Goal: Task Accomplishment & Management: Manage account settings

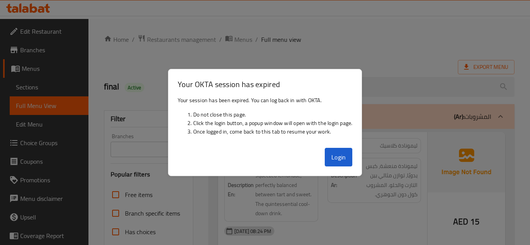
click at [333, 156] on button "Login" at bounding box center [338, 157] width 28 height 19
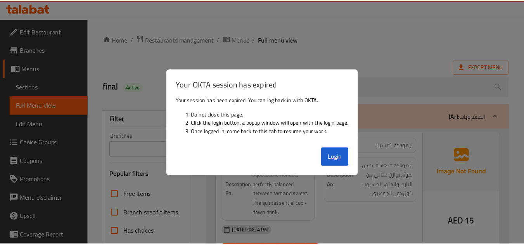
scroll to position [271, 0]
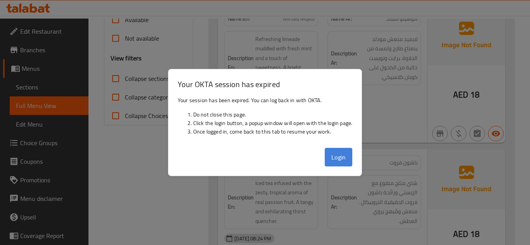
click at [345, 157] on button "Login" at bounding box center [338, 157] width 28 height 19
click at [346, 162] on strong "Name Ar:" at bounding box center [341, 163] width 21 height 8
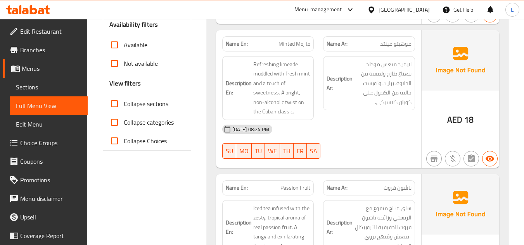
scroll to position [233, 0]
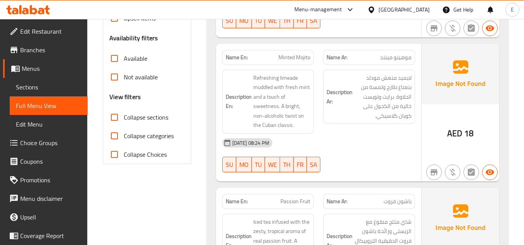
click at [385, 10] on div "United Arab Emirates" at bounding box center [403, 9] width 51 height 9
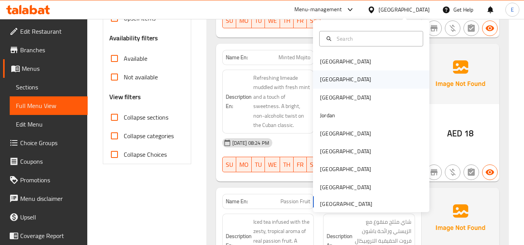
click at [328, 81] on div "[GEOGRAPHIC_DATA]" at bounding box center [346, 80] width 64 height 18
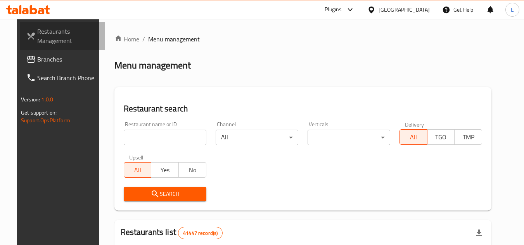
click at [60, 49] on link "Restaurants Management" at bounding box center [62, 36] width 85 height 28
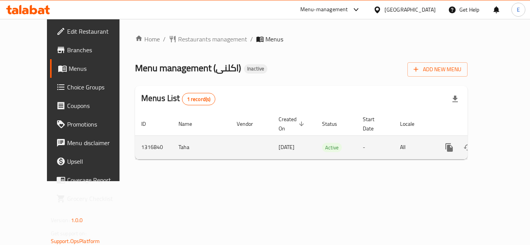
click at [502, 143] on icon "enhanced table" at bounding box center [504, 147] width 9 height 9
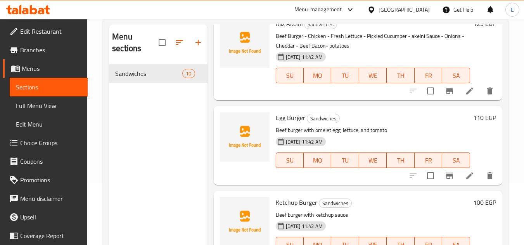
scroll to position [109, 0]
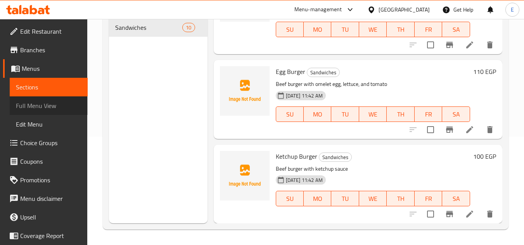
click at [50, 101] on span "Full Menu View" at bounding box center [49, 105] width 66 height 9
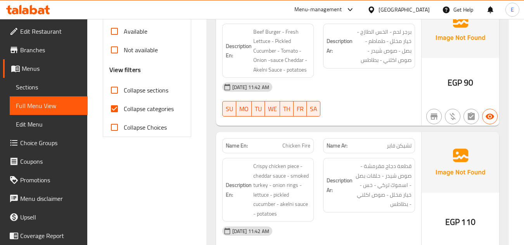
scroll to position [264, 0]
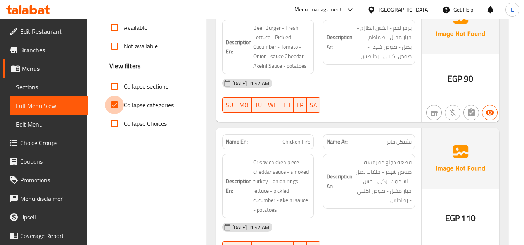
click at [114, 105] on input "Collapse categories" at bounding box center [114, 105] width 19 height 19
checkbox input "false"
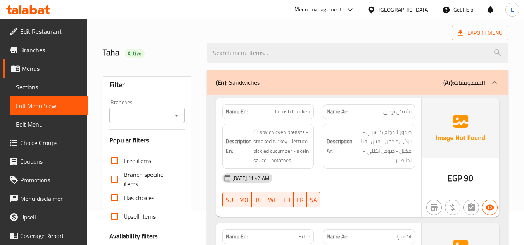
scroll to position [31, 0]
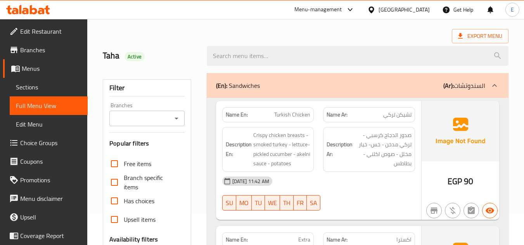
click at [28, 95] on link "Sections" at bounding box center [49, 87] width 78 height 19
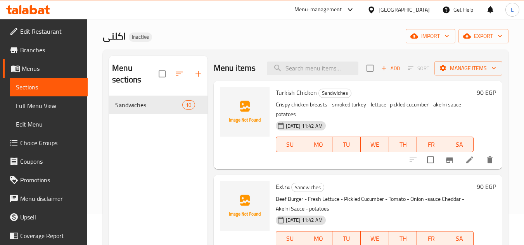
click at [55, 101] on span "Full Menu View" at bounding box center [49, 105] width 66 height 9
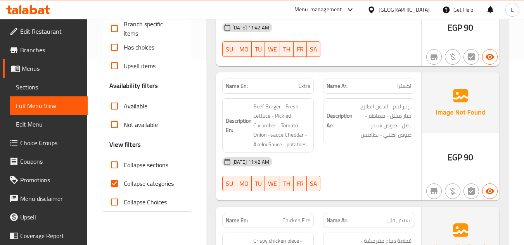
scroll to position [186, 0]
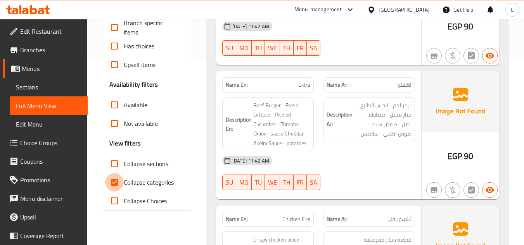
click at [117, 184] on input "Collapse categories" at bounding box center [114, 182] width 19 height 19
checkbox input "false"
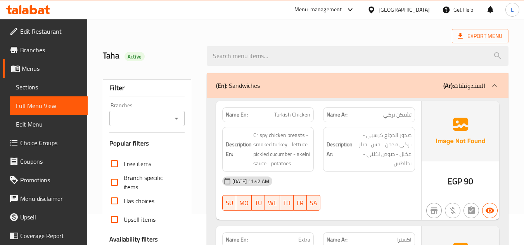
scroll to position [70, 0]
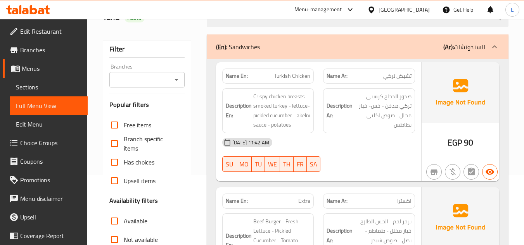
click at [387, 78] on span "تشيكن تركي" at bounding box center [397, 76] width 28 height 8
click at [304, 82] on div "Name En: Turkish Chicken" at bounding box center [268, 76] width 92 height 15
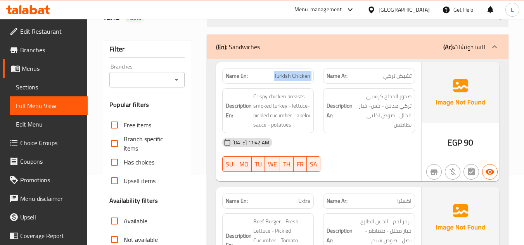
click at [304, 82] on div "Name En: Turkish Chicken" at bounding box center [268, 76] width 92 height 15
click at [304, 78] on span "Turkish Chicken" at bounding box center [292, 76] width 36 height 8
click at [407, 147] on div "[DATE] 11:42 AM" at bounding box center [318, 142] width 202 height 19
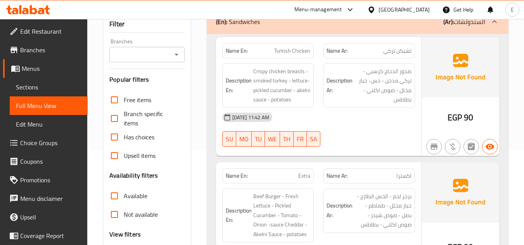
scroll to position [109, 0]
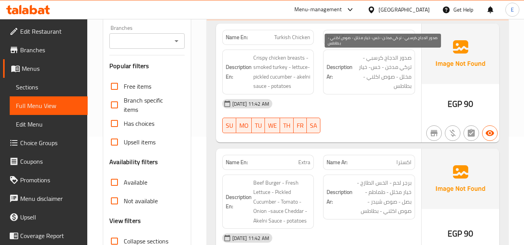
click at [409, 69] on span "صدور الدجاج كرسبي - تركي مدخن - خس- خيار مخلل - صوص اكلني - بطاطس" at bounding box center [382, 72] width 57 height 38
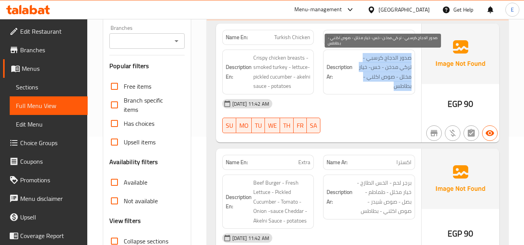
click at [409, 69] on span "صدور الدجاج كرسبي - تركي مدخن - خس- خيار مخلل - صوص اكلني - بطاطس" at bounding box center [382, 72] width 57 height 38
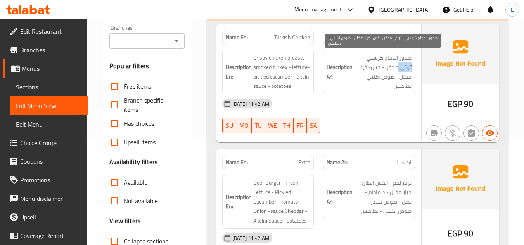
click at [409, 69] on span "صدور الدجاج كرسبي - تركي مدخن - خس- خيار مخلل - صوص اكلني - بطاطس" at bounding box center [382, 72] width 57 height 38
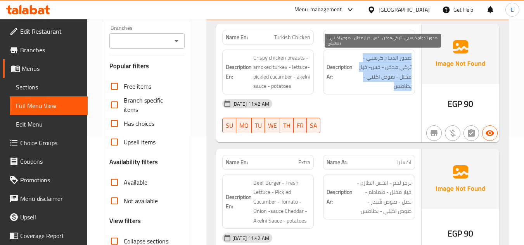
click at [409, 69] on span "صدور الدجاج كرسبي - تركي مدخن - خس- خيار مخلل - صوص اكلني - بطاطس" at bounding box center [382, 72] width 57 height 38
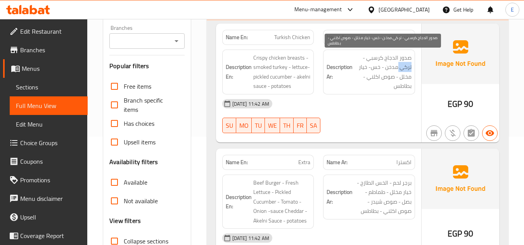
click at [409, 69] on span "صدور الدجاج كرسبي - تركي مدخن - خس- خيار مخلل - صوص اكلني - بطاطس" at bounding box center [382, 72] width 57 height 38
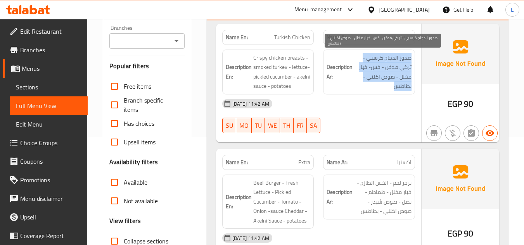
click at [409, 69] on span "صدور الدجاج كرسبي - تركي مدخن - خس- خيار مخلل - صوص اكلني - بطاطس" at bounding box center [382, 72] width 57 height 38
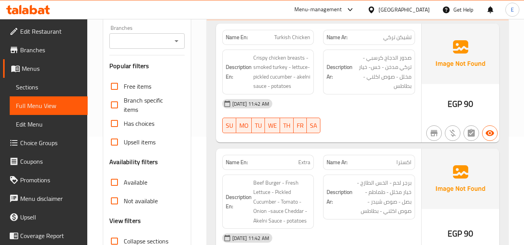
click at [392, 109] on div "[DATE] 11:42 AM" at bounding box center [318, 104] width 202 height 19
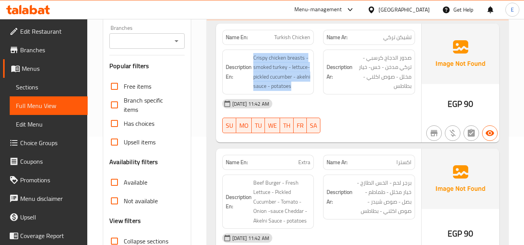
drag, startPoint x: 253, startPoint y: 58, endPoint x: 314, endPoint y: 86, distance: 67.3
click at [314, 86] on div "Description En: Crispy chicken breasts - smoked turkey - lettuce- pickled cucum…" at bounding box center [268, 72] width 92 height 45
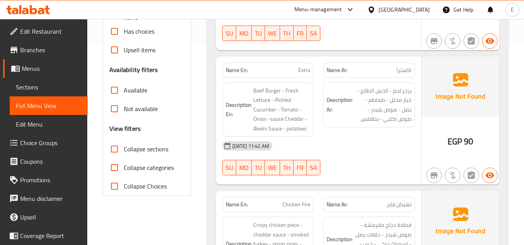
scroll to position [225, 0]
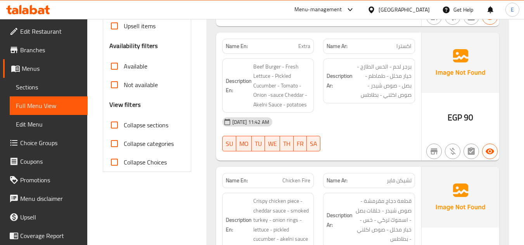
click at [409, 45] on span "اكسترا" at bounding box center [403, 46] width 15 height 8
click at [305, 45] on span "Extra" at bounding box center [304, 46] width 12 height 8
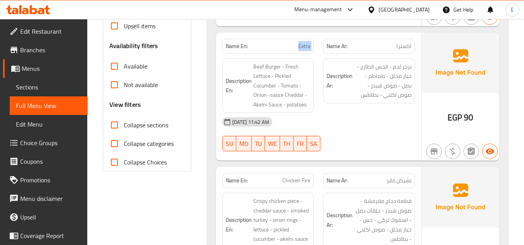
click at [305, 45] on span "Extra" at bounding box center [304, 46] width 12 height 8
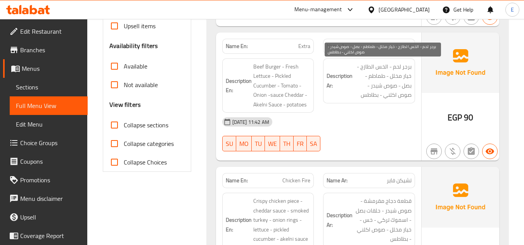
click at [400, 94] on span "برجر لحم - الخس الطازج - خيار مخلل - طماطم - بصل - صوص شيدر - صوص اكلني - بطاطس" at bounding box center [382, 81] width 57 height 38
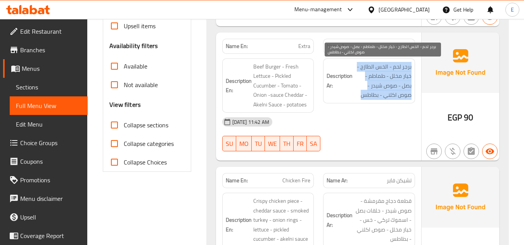
click at [400, 94] on span "برجر لحم - الخس الطازج - خيار مخلل - طماطم - بصل - صوص شيدر - صوص اكلني - بطاطس" at bounding box center [382, 81] width 57 height 38
click at [395, 110] on div "Description Ar: برجر لحم - الخس الطازج - خيار مخلل - طماطم - بصل - صوص شيدر - ص…" at bounding box center [368, 86] width 101 height 64
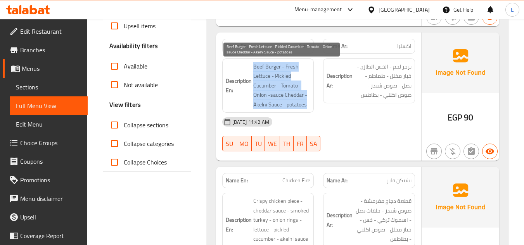
drag, startPoint x: 250, startPoint y: 66, endPoint x: 309, endPoint y: 104, distance: 70.2
click at [309, 104] on h6 "Description En: Beef Burger - Fresh Lettuce - Pickled Cucumber - Tomato - Onion…" at bounding box center [268, 86] width 85 height 48
click at [309, 104] on span "Beef Burger - Fresh Lettuce - Pickled Cucumber - Tomato - Onion -sauce Cheddar …" at bounding box center [281, 86] width 57 height 48
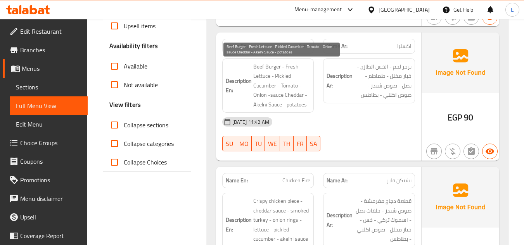
click at [309, 104] on span "Beef Burger - Fresh Lettuce - Pickled Cucumber - Tomato - Onion -sauce Cheddar …" at bounding box center [281, 86] width 57 height 48
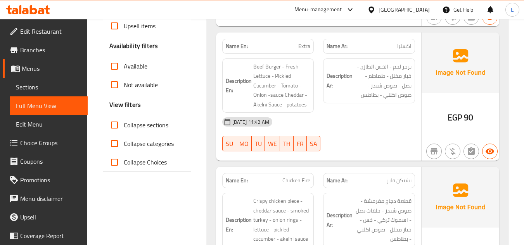
click at [349, 123] on div "[DATE] 11:42 AM" at bounding box center [318, 122] width 202 height 19
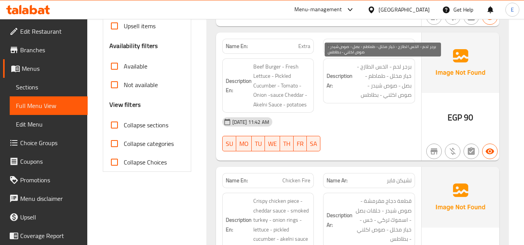
click at [399, 69] on span "برجر لحم - الخس الطازج - خيار مخلل - طماطم - بصل - صوص شيدر - صوص اكلني - بطاطس" at bounding box center [382, 81] width 57 height 38
copy span "لحم"
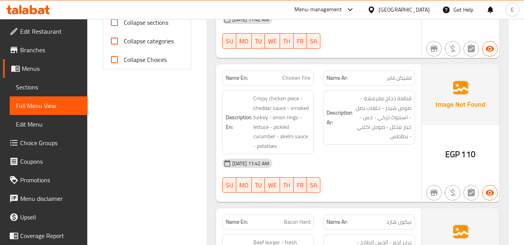
scroll to position [341, 0]
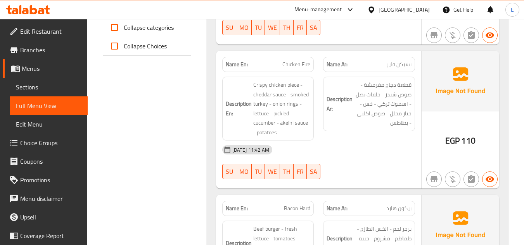
click at [393, 65] on span "تشيكن فاير" at bounding box center [399, 64] width 25 height 8
click at [283, 66] on span "Chicken Fire" at bounding box center [296, 64] width 28 height 8
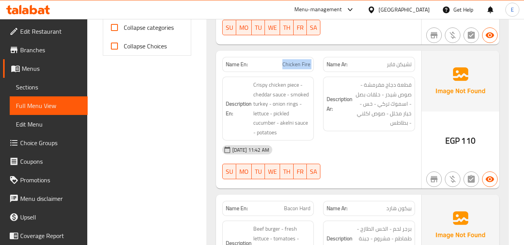
click at [283, 66] on span "Chicken Fire" at bounding box center [296, 64] width 28 height 8
click at [368, 157] on div "[DATE] 11:42 AM" at bounding box center [318, 150] width 202 height 19
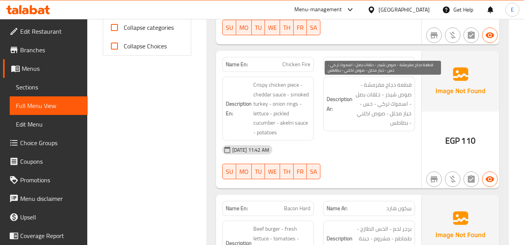
click at [363, 110] on span "قطعة دجاج مقرمشة - صوص شيدر - حلقات بصل - اسموك تركي - خس - خيار مخلل - صوص اكل…" at bounding box center [382, 104] width 57 height 48
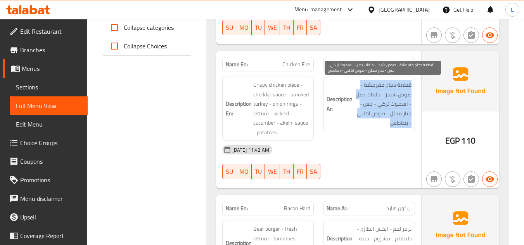
click at [363, 110] on span "قطعة دجاج مقرمشة - صوص شيدر - حلقات بصل - اسموك تركي - خس - خيار مخلل - صوص اكل…" at bounding box center [382, 104] width 57 height 48
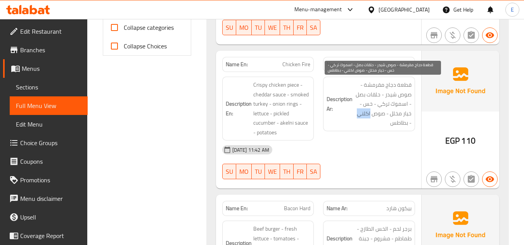
click at [363, 110] on span "قطعة دجاج مقرمشة - صوص شيدر - حلقات بصل - اسموك تركي - خس - خيار مخلل - صوص اكل…" at bounding box center [382, 104] width 57 height 48
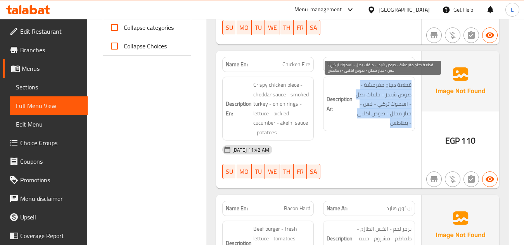
click at [363, 110] on span "قطعة دجاج مقرمشة - صوص شيدر - حلقات بصل - اسموك تركي - خس - خيار مخلل - صوص اكل…" at bounding box center [382, 104] width 57 height 48
click at [380, 127] on span "قطعة دجاج مقرمشة - صوص شيدر - حلقات بصل - اسموك تركي - خس - خيار مخلل - صوص اكل…" at bounding box center [382, 104] width 57 height 48
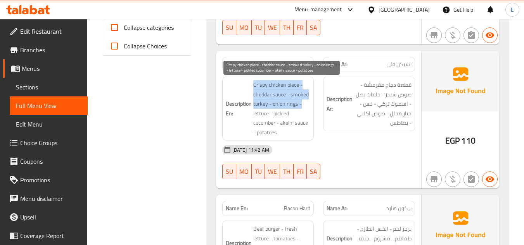
drag, startPoint x: 247, startPoint y: 84, endPoint x: 300, endPoint y: 107, distance: 57.8
click at [300, 107] on h6 "Description En: Crispy chicken piece - cheddar sauce - smoked turkey - onion ri…" at bounding box center [268, 108] width 85 height 57
click at [300, 107] on span "Crispy chicken piece - cheddar sauce - smoked turkey - onion rings - lettuce - …" at bounding box center [281, 108] width 57 height 57
drag, startPoint x: 253, startPoint y: 81, endPoint x: 306, endPoint y: 134, distance: 74.6
click at [306, 134] on span "Crispy chicken piece - cheddar sauce - smoked turkey - onion rings - lettuce - …" at bounding box center [281, 108] width 57 height 57
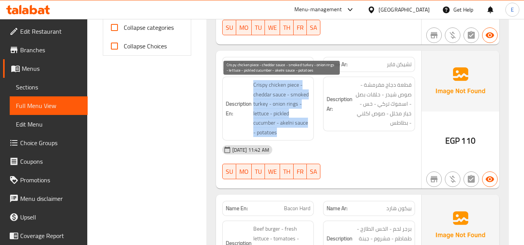
click at [306, 134] on span "Crispy chicken piece - cheddar sauce - smoked turkey - onion rings - lettuce - …" at bounding box center [281, 108] width 57 height 57
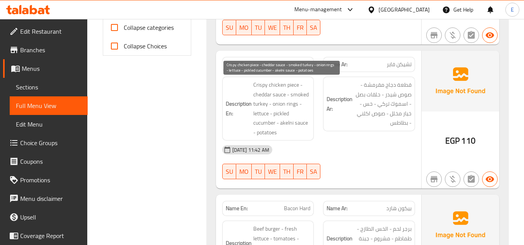
click at [306, 134] on span "Crispy chicken piece - cheddar sauce - smoked turkey - onion rings - lettuce - …" at bounding box center [281, 108] width 57 height 57
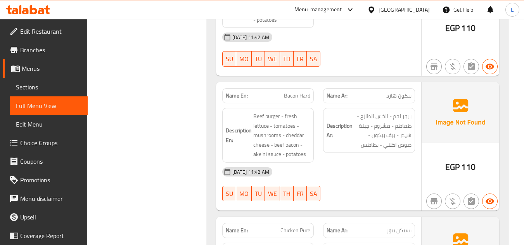
scroll to position [496, 0]
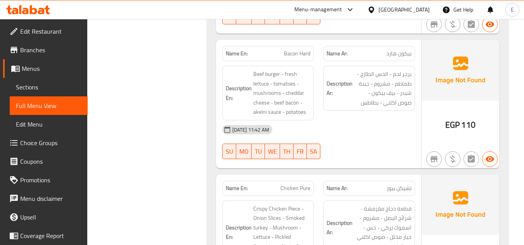
click at [408, 59] on div "Name Ar: بيكون هارد" at bounding box center [369, 53] width 92 height 15
click at [279, 61] on div "Description En: Beef burger - fresh lettuce - tomatoes - mushrooms - cheddar ch…" at bounding box center [267, 93] width 101 height 64
click at [285, 56] on span "Bacon Hard" at bounding box center [297, 54] width 26 height 8
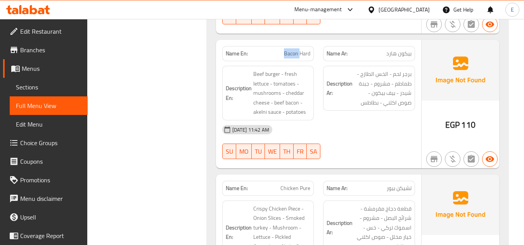
click at [285, 56] on span "Bacon Hard" at bounding box center [297, 54] width 26 height 8
click at [360, 118] on div "Description Ar: برجر لحم - الخس الطازج - طماطم - مشروم - جبنة شيدر - بيف بيكون …" at bounding box center [368, 93] width 101 height 64
click at [295, 54] on span "Bacon Hard" at bounding box center [297, 54] width 26 height 8
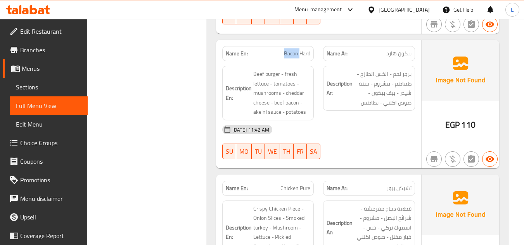
click at [295, 54] on span "Bacon Hard" at bounding box center [297, 54] width 26 height 8
copy span "Bacon Hard"
click at [384, 155] on div at bounding box center [368, 159] width 101 height 9
click at [386, 122] on div "[DATE] 11:42 AM" at bounding box center [318, 130] width 202 height 19
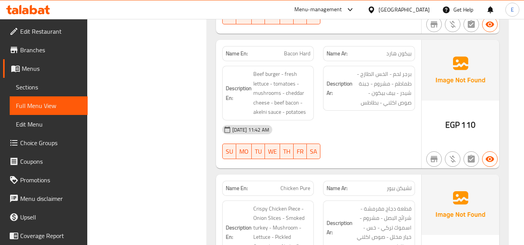
click at [374, 123] on div "[DATE] 11:42 AM" at bounding box center [318, 130] width 202 height 19
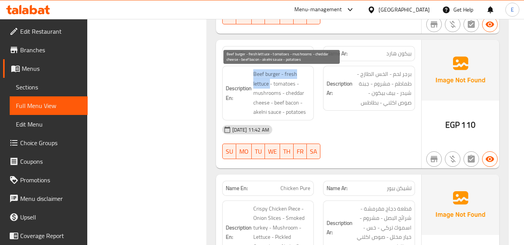
drag, startPoint x: 252, startPoint y: 74, endPoint x: 269, endPoint y: 84, distance: 20.1
click at [269, 84] on h6 "Description En: Beef burger - fresh lettuce - tomatoes - mushrooms - cheddar ch…" at bounding box center [268, 93] width 85 height 48
click at [269, 84] on span "Beef burger - fresh lettuce - tomatoes - mushrooms - cheddar cheese - beef baco…" at bounding box center [281, 93] width 57 height 48
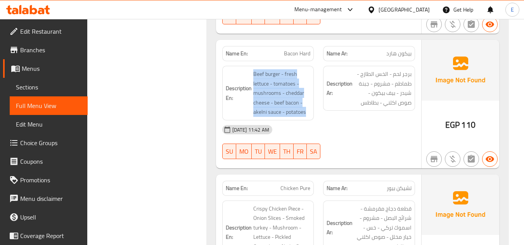
drag, startPoint x: 251, startPoint y: 69, endPoint x: 311, endPoint y: 110, distance: 72.4
click at [311, 110] on div "Description En: Beef burger - fresh lettuce - tomatoes - mushrooms - cheddar ch…" at bounding box center [268, 93] width 92 height 55
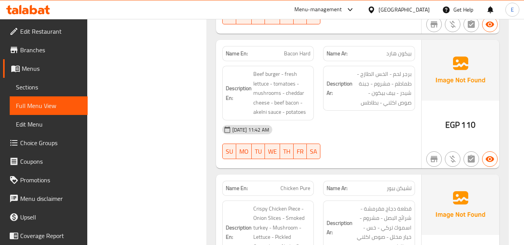
click at [311, 110] on div "Description En: Beef burger - fresh lettuce - tomatoes - mushrooms - cheddar ch…" at bounding box center [268, 93] width 92 height 55
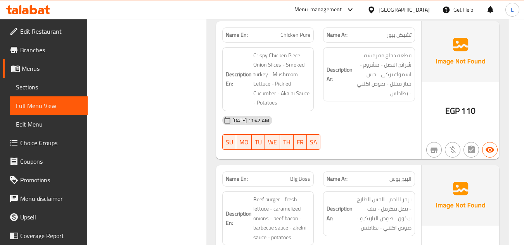
scroll to position [651, 0]
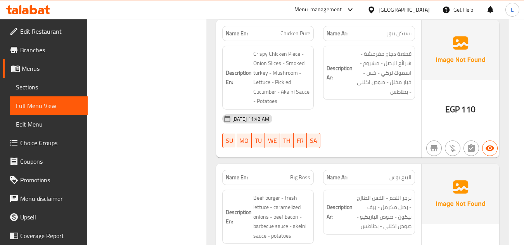
click at [458, 111] on span "EGP" at bounding box center [452, 109] width 14 height 15
click at [402, 31] on span "تشيكن بيور" at bounding box center [399, 33] width 25 height 8
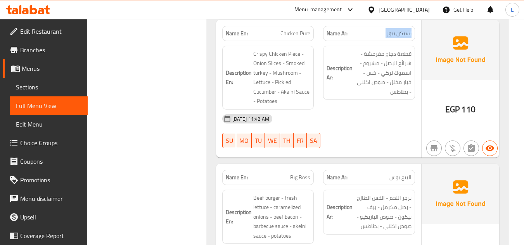
click at [402, 31] on span "تشيكن بيور" at bounding box center [399, 33] width 25 height 8
click at [315, 25] on div "Name En: Chicken Pure" at bounding box center [267, 33] width 101 height 24
click at [306, 33] on span "Chicken Pure" at bounding box center [295, 33] width 30 height 8
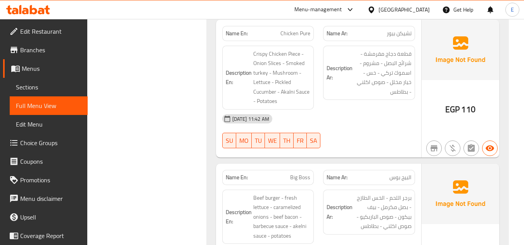
click at [355, 116] on div "[DATE] 11:42 AM" at bounding box center [318, 119] width 202 height 19
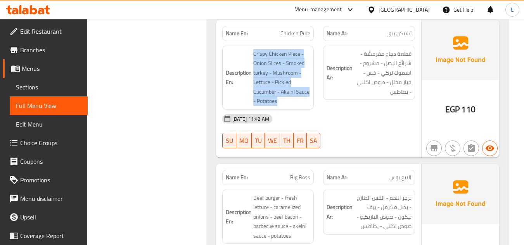
drag, startPoint x: 248, startPoint y: 52, endPoint x: 313, endPoint y: 102, distance: 81.6
click at [313, 102] on div "Description En: Crispy Chicken Piece - Onion Slices - Smoked turkey - Mushroom …" at bounding box center [268, 78] width 92 height 64
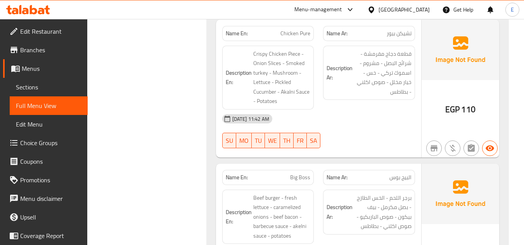
click at [313, 102] on div "Description En: Crispy Chicken Piece - Onion Slices - Smoked turkey - Mushroom …" at bounding box center [268, 78] width 92 height 64
click at [361, 107] on div "Description Ar: قطعة دجاج مقرمشة - شرائح البصل - مشروم - اسموك تركي - خس - خيار…" at bounding box center [368, 77] width 101 height 73
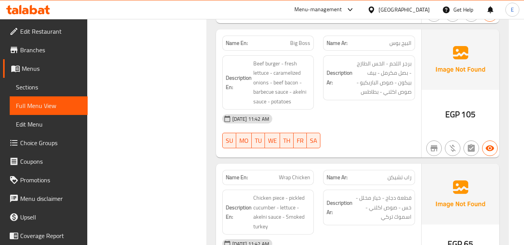
scroll to position [768, 0]
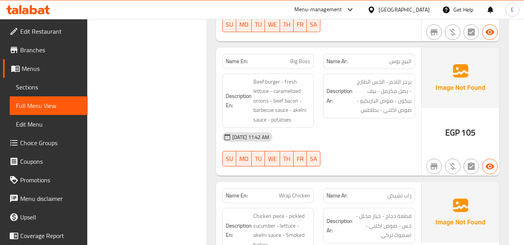
click at [462, 131] on span "105" at bounding box center [468, 132] width 14 height 15
click at [387, 57] on p "Name Ar: البيج بوس" at bounding box center [368, 61] width 85 height 8
click at [293, 55] on div "Name En: Big Boss" at bounding box center [268, 61] width 92 height 15
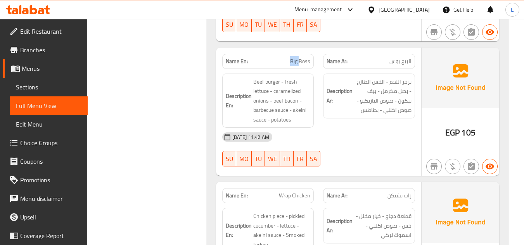
click at [293, 55] on div "Name En: Big Boss" at bounding box center [268, 61] width 92 height 15
click at [338, 125] on div "Description Ar: برجر اللحم - الخس الطازج - بصل مكرمل - بيف بيكون - صوص الباربكي…" at bounding box center [368, 101] width 101 height 64
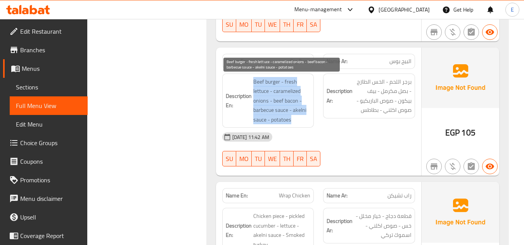
drag, startPoint x: 250, startPoint y: 81, endPoint x: 307, endPoint y: 118, distance: 67.9
click at [307, 118] on h6 "Description En: Beef burger - fresh lettuce - caramelized onions - beef bacon -…" at bounding box center [268, 101] width 85 height 48
click at [307, 118] on span "Beef burger - fresh lettuce - caramelized onions - beef bacon - barbecue sauce …" at bounding box center [281, 101] width 57 height 48
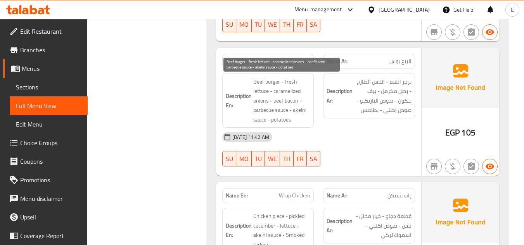
click at [307, 118] on span "Beef burger - fresh lettuce - caramelized onions - beef bacon - barbecue sauce …" at bounding box center [281, 101] width 57 height 48
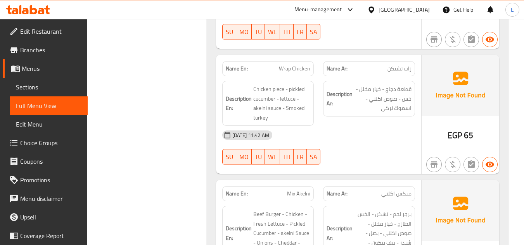
scroll to position [923, 0]
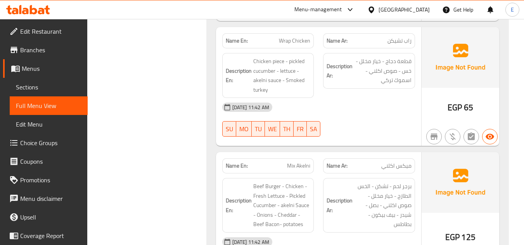
click at [397, 41] on span "راب تشيكن" at bounding box center [399, 41] width 24 height 8
click at [306, 43] on span "Wrap Chicken" at bounding box center [294, 41] width 31 height 8
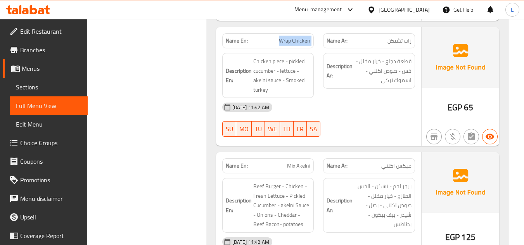
click at [306, 43] on span "Wrap Chicken" at bounding box center [294, 41] width 31 height 8
click at [365, 112] on div "[DATE] 11:42 AM" at bounding box center [318, 107] width 202 height 19
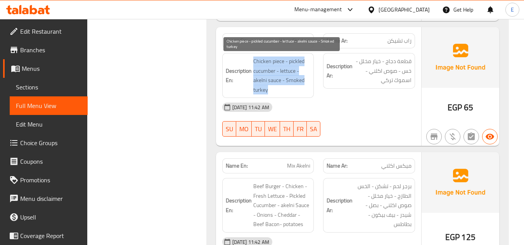
drag, startPoint x: 253, startPoint y: 59, endPoint x: 307, endPoint y: 89, distance: 61.8
click at [307, 89] on span "Chicken piece - pickled cucumber - lettuce - akelni sauce - Smoked turkey" at bounding box center [281, 76] width 57 height 38
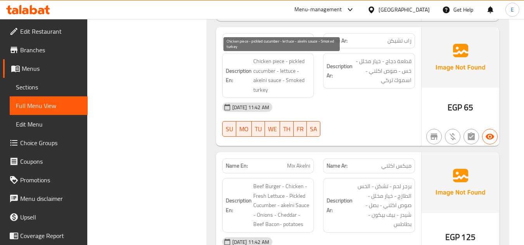
click at [307, 89] on span "Chicken piece - pickled cucumber - lettuce - akelni sauce - Smoked turkey" at bounding box center [281, 76] width 57 height 38
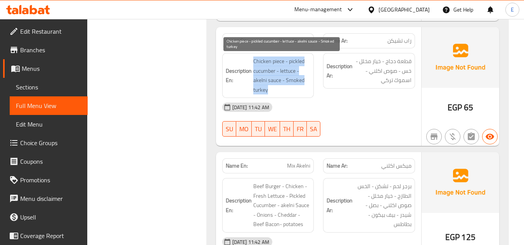
click at [307, 89] on span "Chicken piece - pickled cucumber - lettuce - akelni sauce - Smoked turkey" at bounding box center [281, 76] width 57 height 38
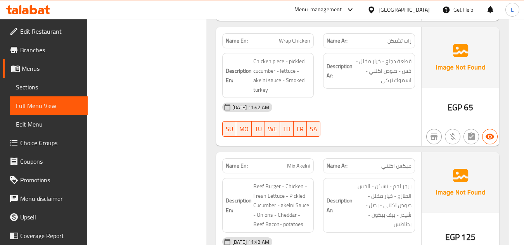
click at [380, 111] on div "[DATE] 11:42 AM" at bounding box center [318, 107] width 202 height 19
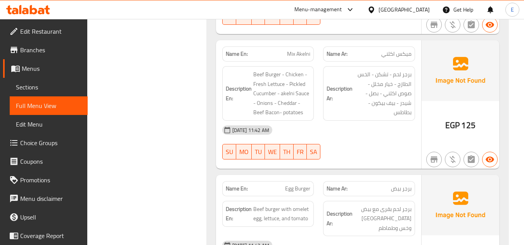
scroll to position [1039, 0]
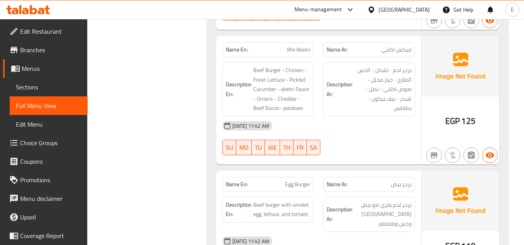
click at [390, 54] on span "ميكس اكلني" at bounding box center [396, 50] width 30 height 8
click at [289, 51] on span "Mix Akelni" at bounding box center [298, 50] width 23 height 8
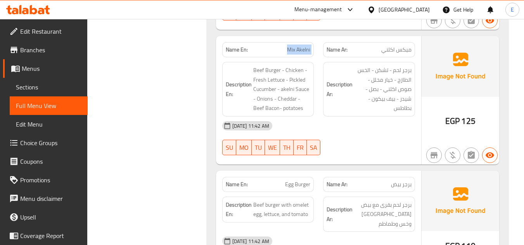
click at [289, 51] on span "Mix Akelni" at bounding box center [298, 50] width 23 height 8
click at [371, 123] on div "[DATE] 11:42 AM" at bounding box center [318, 126] width 202 height 19
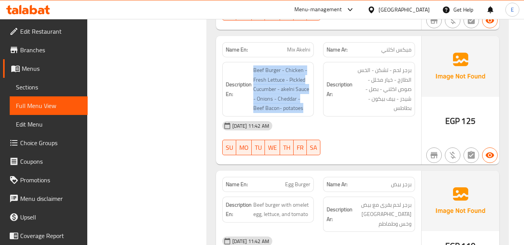
drag, startPoint x: 245, startPoint y: 67, endPoint x: 311, endPoint y: 108, distance: 77.3
click at [311, 108] on div "Description En: Beef Burger - Chicken - Fresh Lettuce - Pickled Cucumber - akel…" at bounding box center [268, 89] width 92 height 55
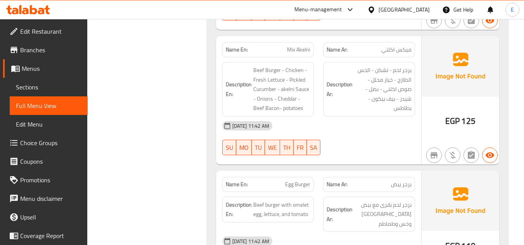
click at [311, 108] on div "Description En: Beef Burger - Chicken - Fresh Lettuce - Pickled Cucumber - akel…" at bounding box center [268, 89] width 92 height 55
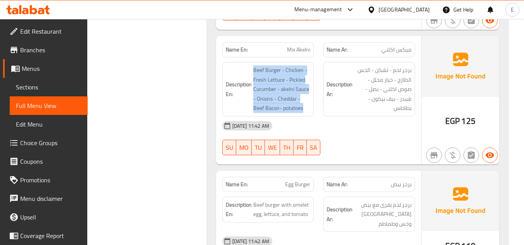
click at [311, 108] on div "Description En: Beef Burger - Chicken - Fresh Lettuce - Pickled Cucumber - akel…" at bounding box center [268, 89] width 92 height 55
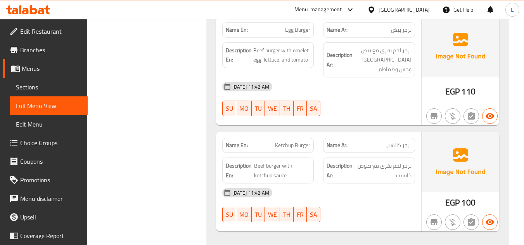
scroll to position [1194, 0]
click at [404, 30] on span "برجر بيض" at bounding box center [401, 30] width 21 height 8
click at [292, 32] on span "Egg Burger" at bounding box center [297, 30] width 25 height 8
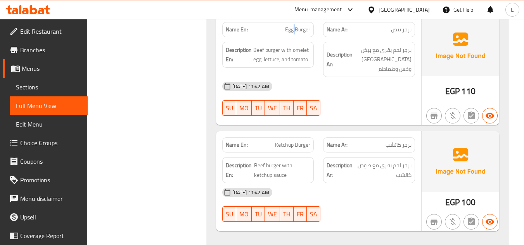
click at [292, 32] on span "Egg Burger" at bounding box center [297, 30] width 25 height 8
click at [387, 87] on div "12-10-2025 11:42 AM SU MO TU WE TH FR SA" at bounding box center [318, 98] width 202 height 43
click at [388, 61] on span "برجر لحم بقرى مع بيض اومليت وخس وطماطم" at bounding box center [382, 59] width 57 height 29
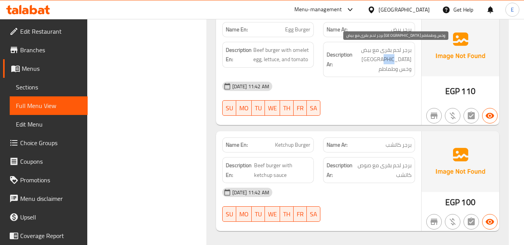
click at [388, 61] on span "برجر لحم بقرى مع بيض اومليت وخس وطماطم" at bounding box center [382, 59] width 57 height 29
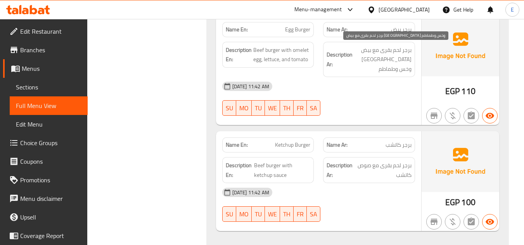
click at [373, 82] on div "[DATE] 11:42 AM" at bounding box center [318, 86] width 202 height 19
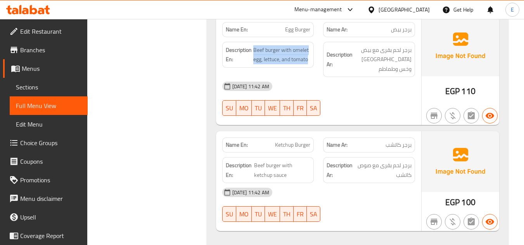
drag, startPoint x: 254, startPoint y: 45, endPoint x: 312, endPoint y: 62, distance: 61.3
click at [312, 62] on div "Description En: Beef burger with omelet egg, lettuce, and tomato" at bounding box center [268, 55] width 92 height 26
click at [364, 77] on div "[DATE] 11:42 AM" at bounding box center [318, 86] width 202 height 19
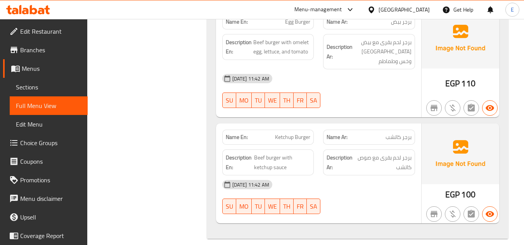
click at [401, 133] on span "برجر كاتشب" at bounding box center [398, 137] width 26 height 8
click at [297, 133] on span "Ketchup Burger" at bounding box center [292, 137] width 35 height 8
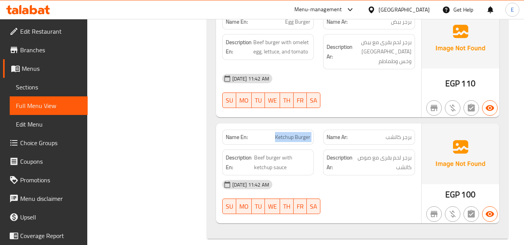
click at [297, 133] on span "Ketchup Burger" at bounding box center [292, 137] width 35 height 8
click at [370, 176] on div "[DATE] 11:42 AM" at bounding box center [318, 185] width 202 height 19
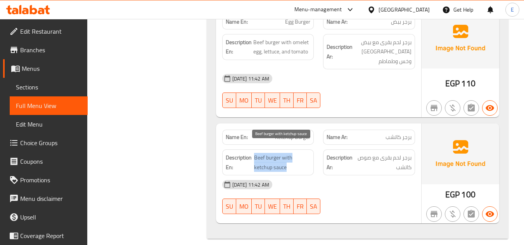
drag, startPoint x: 256, startPoint y: 146, endPoint x: 295, endPoint y: 156, distance: 39.7
click at [295, 156] on span "Beef burger with ketchup sauce" at bounding box center [282, 162] width 56 height 19
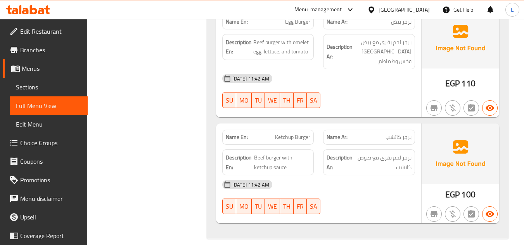
click at [346, 176] on div "[DATE] 11:42 AM" at bounding box center [318, 185] width 202 height 19
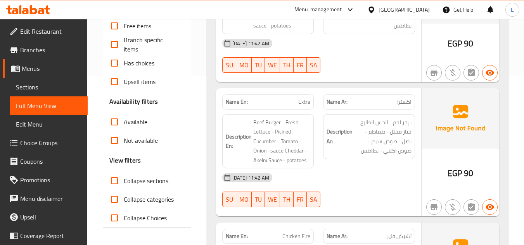
click at [309, 102] on span "Extra" at bounding box center [304, 102] width 12 height 8
copy span "Extra"
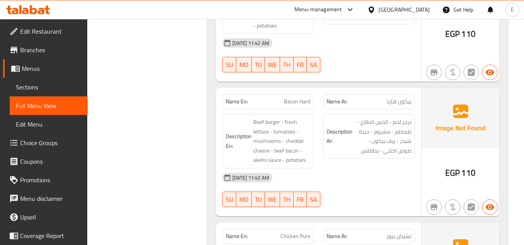
click at [297, 102] on span "Bacon Hard" at bounding box center [297, 102] width 26 height 8
copy span "Bacon Hard"
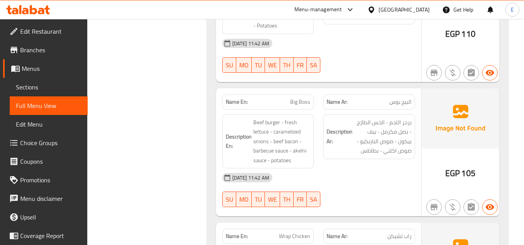
click at [302, 98] on span "Big Boss" at bounding box center [300, 102] width 20 height 8
copy span "Big Boss"
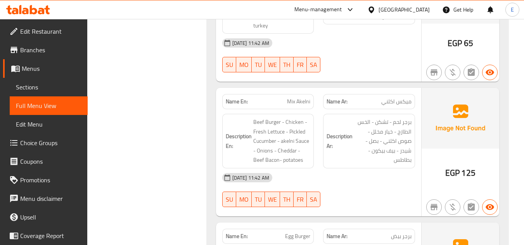
click at [293, 106] on span "Mix Akelni" at bounding box center [298, 102] width 23 height 8
click at [293, 105] on span "Mix Akelni" at bounding box center [298, 102] width 23 height 8
copy span "Mix Akelni"
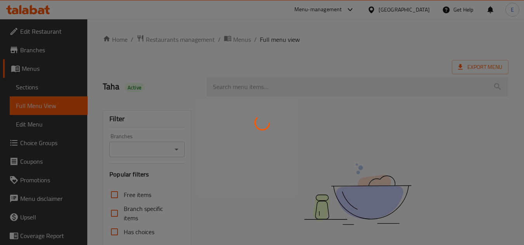
click at [31, 84] on div at bounding box center [262, 122] width 524 height 245
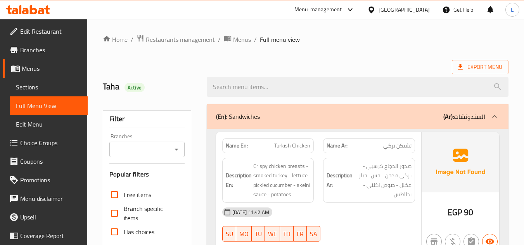
click at [30, 88] on span "Sections" at bounding box center [49, 87] width 66 height 9
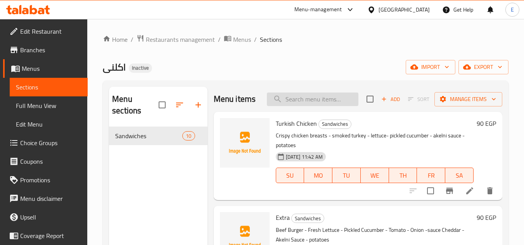
click at [281, 102] on input "search" at bounding box center [312, 100] width 91 height 14
paste input "Bacon Hard"
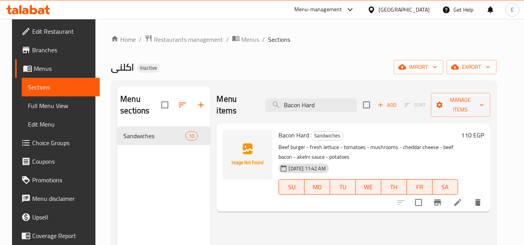
type input "Bacon Hard"
click at [462, 198] on icon at bounding box center [457, 202] width 9 height 9
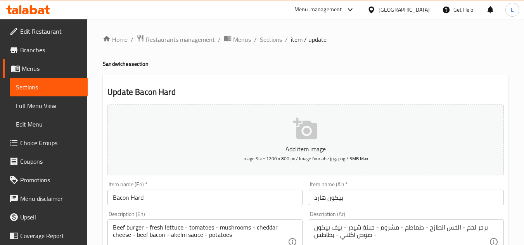
click at [114, 198] on input "Bacon Hard" at bounding box center [204, 198] width 195 height 16
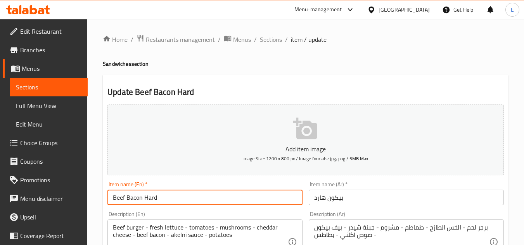
type input "Beef Bacon Hard"
click at [314, 198] on input "بيكون هارد" at bounding box center [406, 198] width 195 height 16
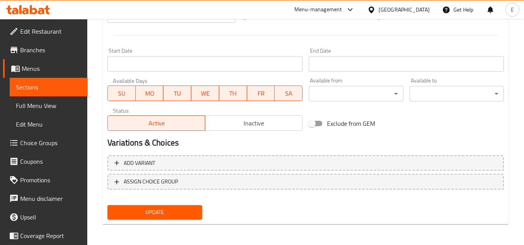
scroll to position [302, 0]
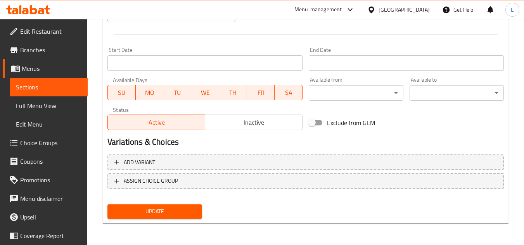
type input "بيف بيكون هارد"
click at [187, 206] on button "Update" at bounding box center [154, 212] width 94 height 14
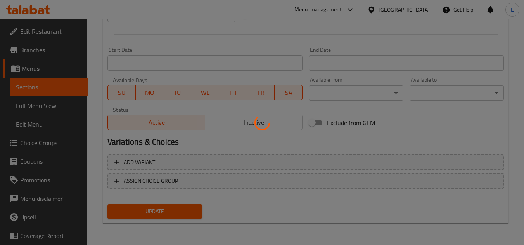
click at [187, 206] on div at bounding box center [262, 122] width 524 height 245
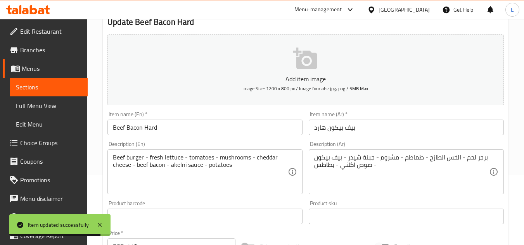
scroll to position [0, 0]
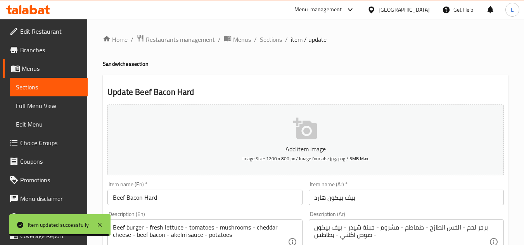
drag, startPoint x: 270, startPoint y: 42, endPoint x: 274, endPoint y: 49, distance: 8.2
click at [270, 42] on span "Sections" at bounding box center [271, 39] width 22 height 9
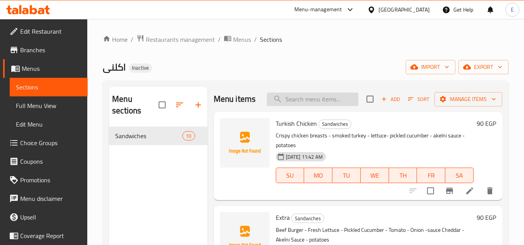
click at [292, 105] on input "search" at bounding box center [312, 100] width 91 height 14
paste input "Turkish Chicken"
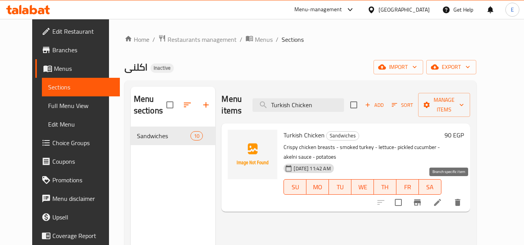
type input "Turkish Chicken"
click at [448, 196] on li at bounding box center [437, 203] width 22 height 14
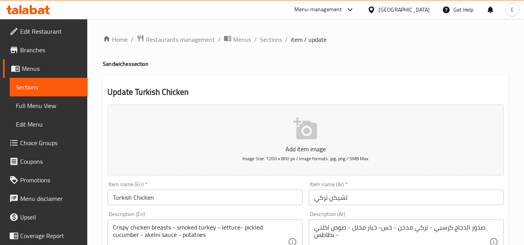
click at [118, 198] on input "Turkish Chicken" at bounding box center [204, 198] width 195 height 16
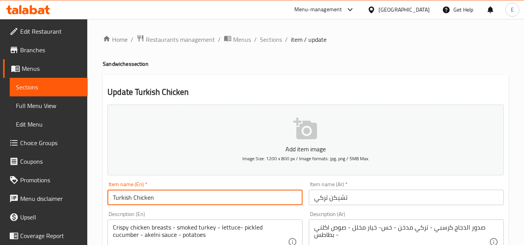
click at [118, 198] on input "Turkish Chicken" at bounding box center [204, 198] width 195 height 16
click at [157, 193] on input "Chicken" at bounding box center [204, 198] width 195 height 16
click at [112, 198] on input "Chicken" at bounding box center [204, 198] width 195 height 16
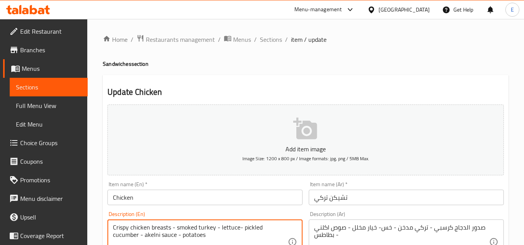
drag, startPoint x: 197, startPoint y: 226, endPoint x: 216, endPoint y: 228, distance: 19.0
click at [160, 195] on input "Chicken" at bounding box center [204, 198] width 195 height 16
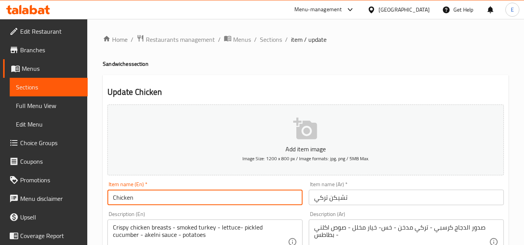
paste input "turkey"
click at [136, 196] on input "Chicken turkey" at bounding box center [204, 198] width 195 height 16
type input "Chicken turkey"
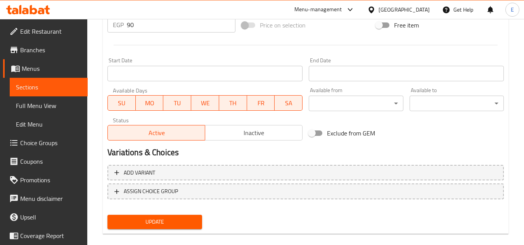
scroll to position [302, 0]
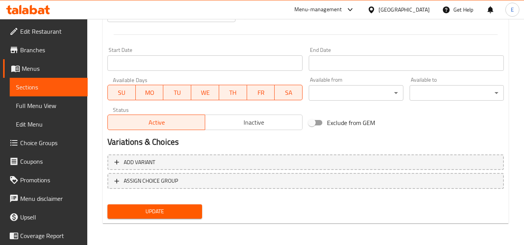
click at [180, 214] on span "Update" at bounding box center [155, 212] width 82 height 10
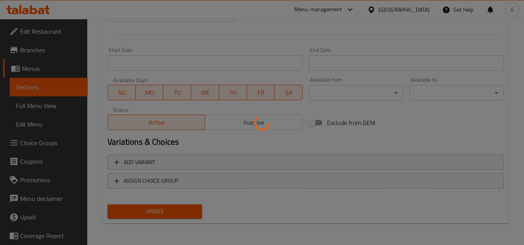
click at [180, 214] on div at bounding box center [262, 122] width 524 height 245
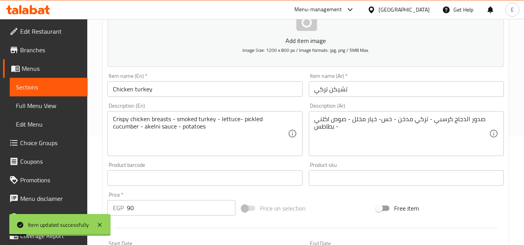
scroll to position [0, 0]
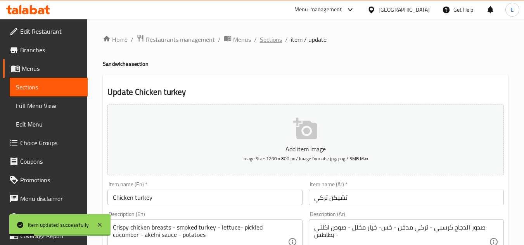
click at [277, 44] on span "Sections" at bounding box center [271, 39] width 22 height 9
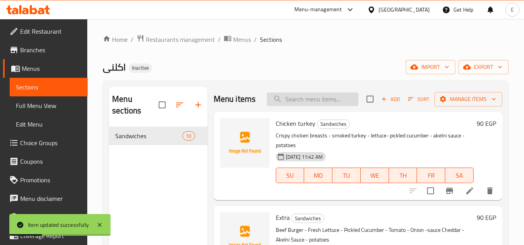
click at [306, 106] on input "search" at bounding box center [312, 100] width 91 height 14
paste input "Extra"
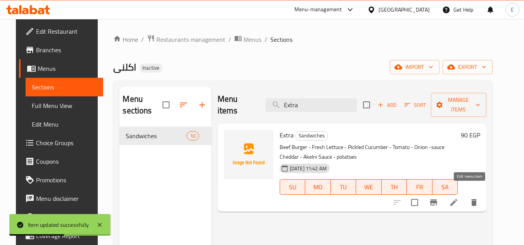
type input "Extra"
click at [457, 199] on icon at bounding box center [453, 202] width 7 height 7
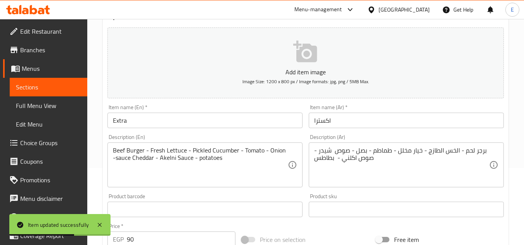
scroll to position [78, 0]
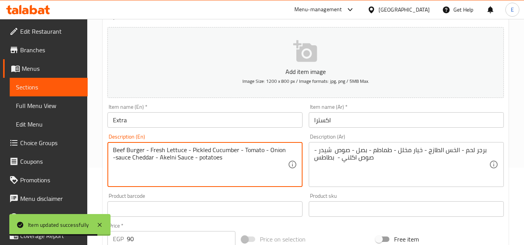
drag, startPoint x: 124, startPoint y: 150, endPoint x: 110, endPoint y: 150, distance: 14.8
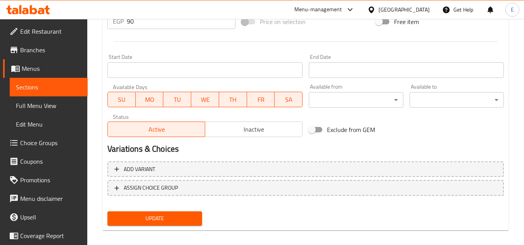
scroll to position [302, 0]
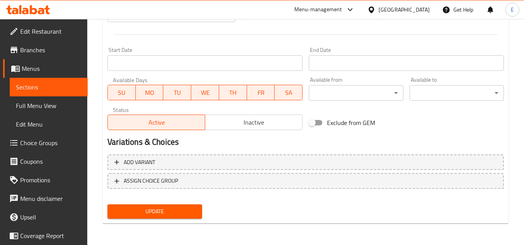
type textarea "Meat Burger - Fresh Lettuce - Pickled Cucumber - Tomato - Onion -sauce Cheddar …"
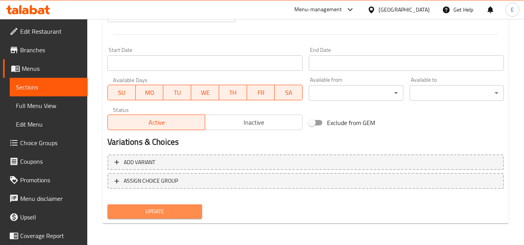
click at [164, 211] on span "Update" at bounding box center [155, 212] width 82 height 10
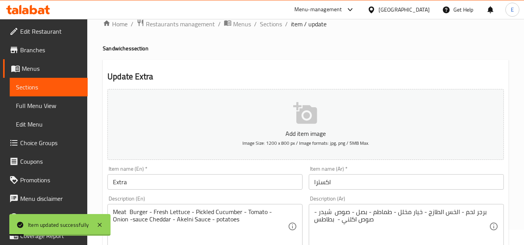
scroll to position [0, 0]
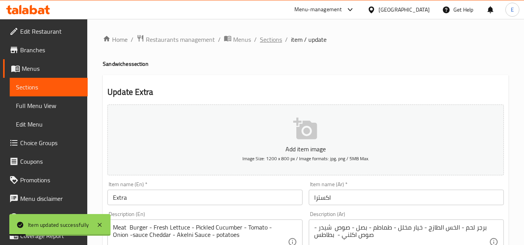
click at [274, 36] on span "Sections" at bounding box center [271, 39] width 22 height 9
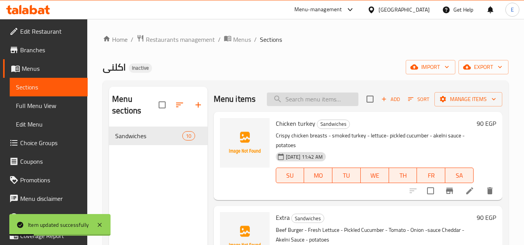
click at [303, 104] on input "search" at bounding box center [312, 100] width 91 height 14
paste input "Bacon Hard"
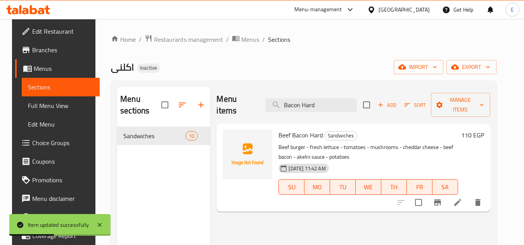
type input "Bacon Hard"
click at [462, 198] on icon at bounding box center [457, 202] width 9 height 9
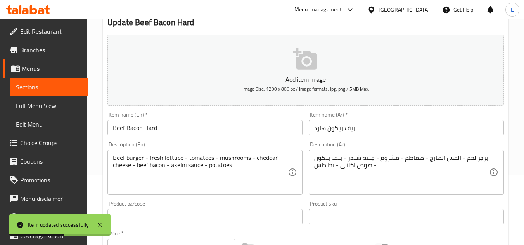
scroll to position [78, 0]
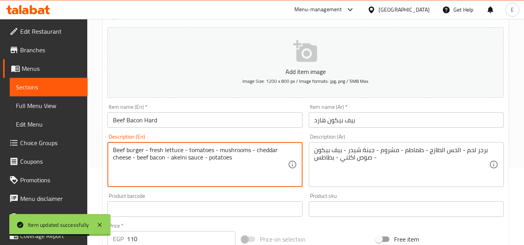
drag, startPoint x: 125, startPoint y: 152, endPoint x: 111, endPoint y: 152, distance: 14.3
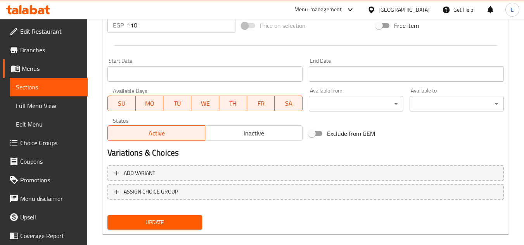
scroll to position [302, 0]
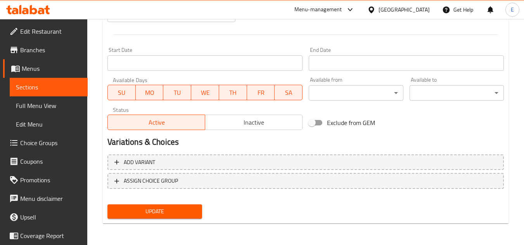
type textarea "Meat burger - fresh lettuce - tomatoes - mushrooms - cheddar cheese - beef baco…"
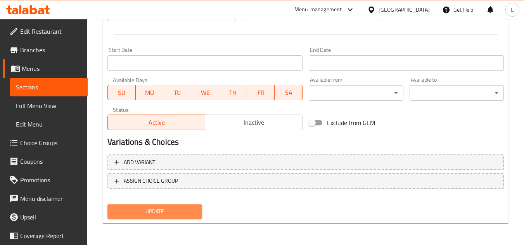
click at [173, 214] on span "Update" at bounding box center [155, 212] width 82 height 10
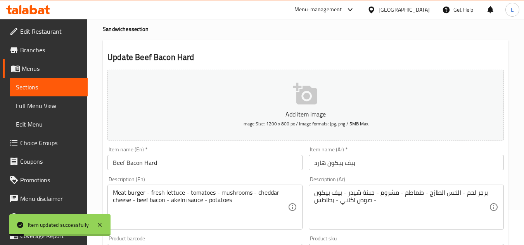
scroll to position [0, 0]
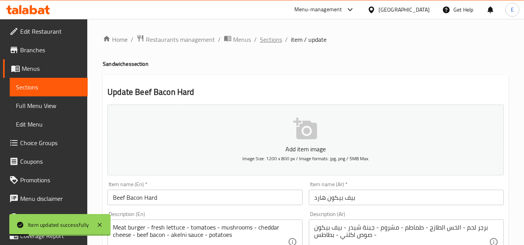
click at [269, 41] on span "Sections" at bounding box center [271, 39] width 22 height 9
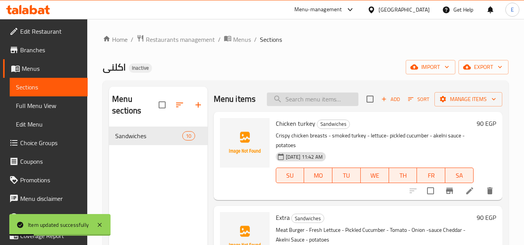
click at [293, 104] on input "search" at bounding box center [312, 100] width 91 height 14
paste input "Big Boss"
type input "Big Boss"
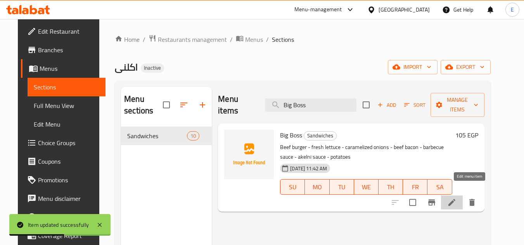
click at [455, 199] on icon at bounding box center [451, 202] width 7 height 7
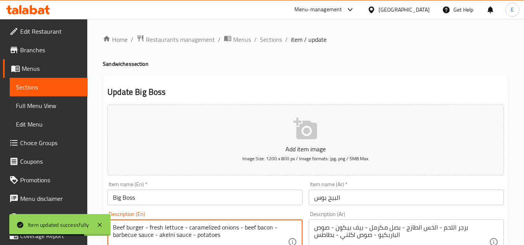
drag, startPoint x: 125, startPoint y: 228, endPoint x: 112, endPoint y: 229, distance: 13.2
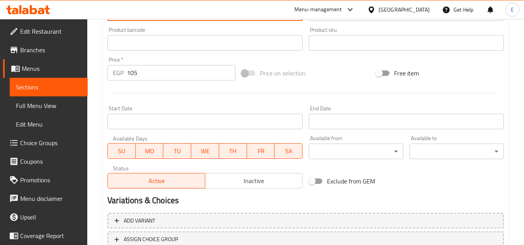
scroll to position [302, 0]
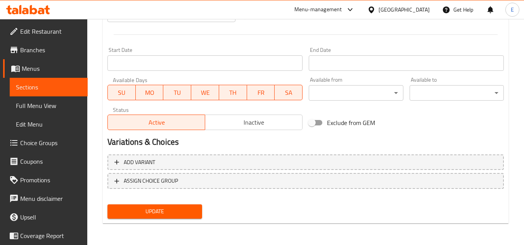
type textarea "Meat burger - fresh lettuce - caramelized onions - beef bacon - barbecue sauce …"
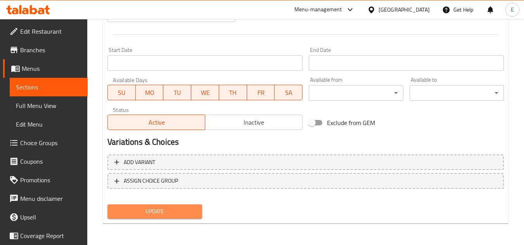
click at [177, 218] on button "Update" at bounding box center [154, 212] width 94 height 14
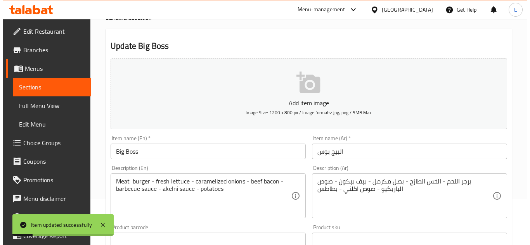
scroll to position [0, 0]
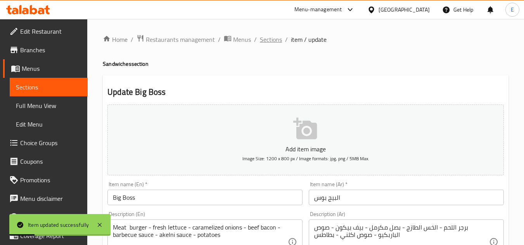
click at [277, 37] on span "Sections" at bounding box center [271, 39] width 22 height 9
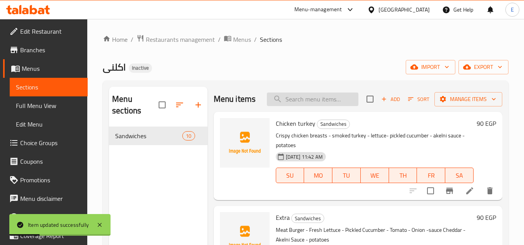
click at [301, 102] on input "search" at bounding box center [312, 100] width 91 height 14
paste input "Mix Akelni"
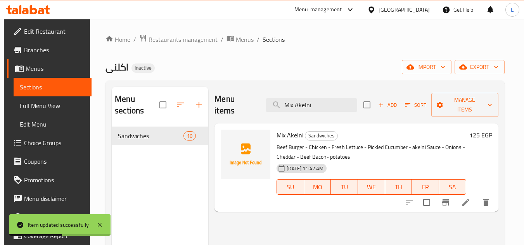
type input "Mix Akelni"
click at [475, 196] on li at bounding box center [466, 203] width 22 height 14
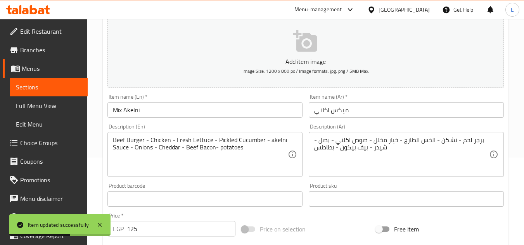
scroll to position [116, 0]
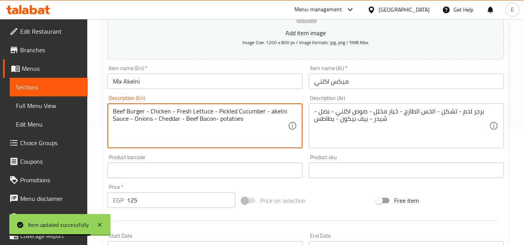
drag, startPoint x: 124, startPoint y: 111, endPoint x: 109, endPoint y: 114, distance: 16.1
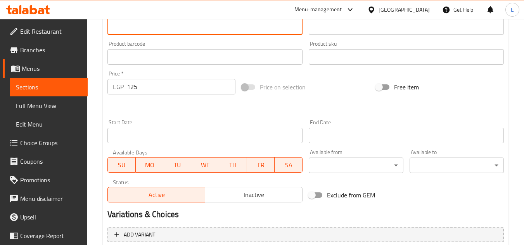
scroll to position [302, 0]
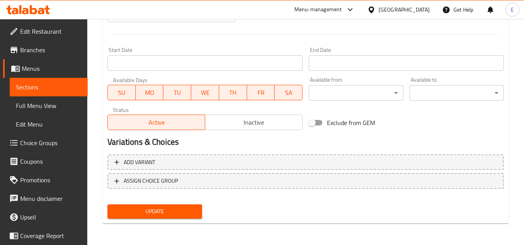
type textarea "Meat Burger - Chicken - Fresh Lettuce - Pickled Cucumber - akelni Sauce - Onion…"
click at [171, 204] on div "Update" at bounding box center [154, 212] width 100 height 21
click at [171, 213] on span "Update" at bounding box center [155, 212] width 82 height 10
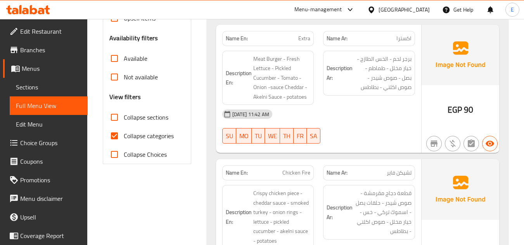
click at [115, 133] on input "Collapse categories" at bounding box center [114, 136] width 19 height 19
checkbox input "false"
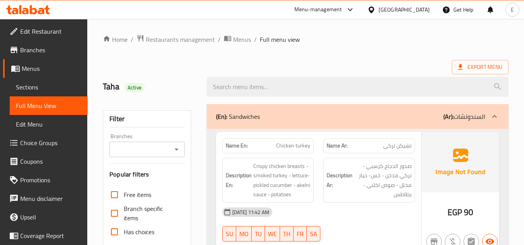
click at [387, 64] on div "Export Menu" at bounding box center [306, 67] width 406 height 14
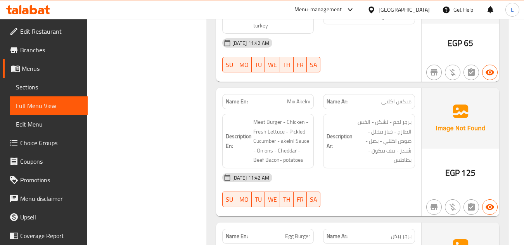
scroll to position [1122, 0]
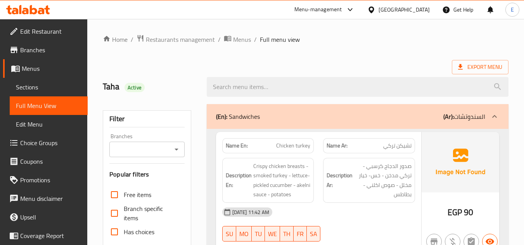
click at [319, 76] on div at bounding box center [357, 86] width 311 height 29
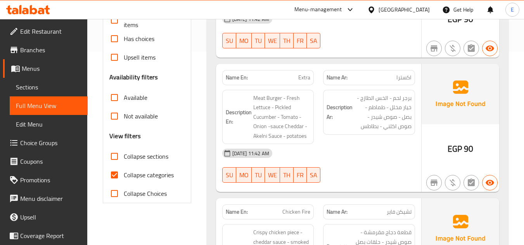
scroll to position [194, 0]
click at [109, 173] on input "Collapse categories" at bounding box center [114, 175] width 19 height 19
checkbox input "false"
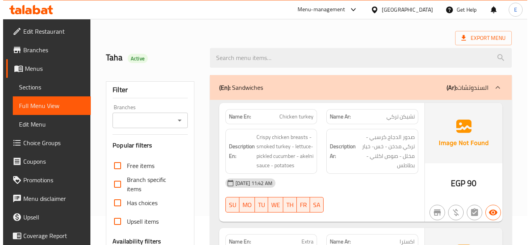
scroll to position [0, 0]
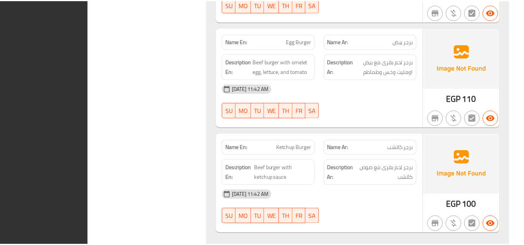
scroll to position [1202, 0]
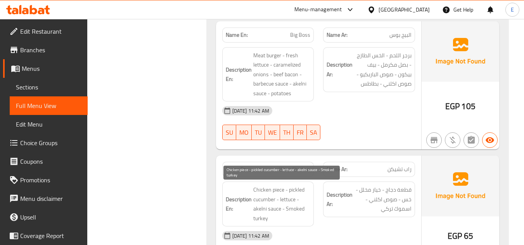
scroll to position [698, 0]
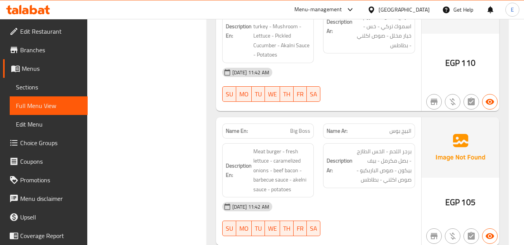
click at [183, 133] on div "Filter Branches Branches Popular filters Free items Branch specific items Has c…" at bounding box center [150, 70] width 104 height 1337
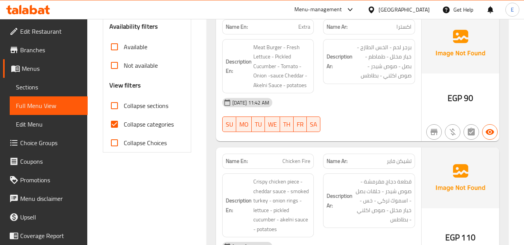
scroll to position [271, 0]
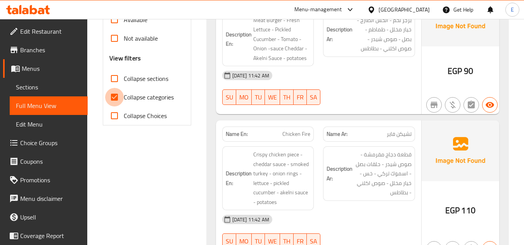
click at [114, 98] on input "Collapse categories" at bounding box center [114, 97] width 19 height 19
checkbox input "false"
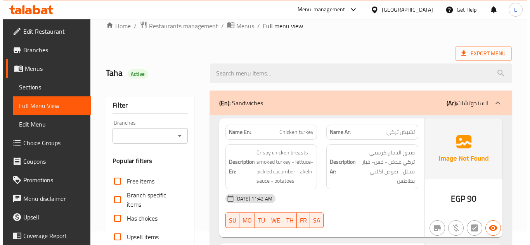
scroll to position [0, 0]
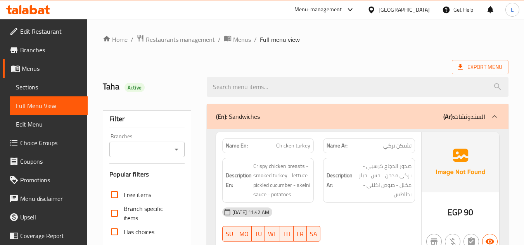
click at [470, 65] on span "Export Menu" at bounding box center [480, 67] width 44 height 10
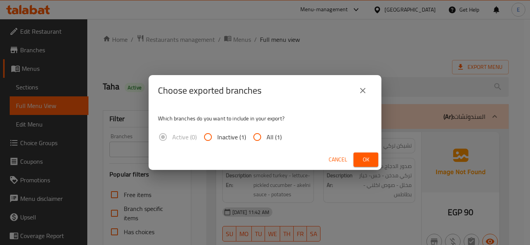
click at [258, 142] on input "All (1)" at bounding box center [257, 137] width 19 height 19
radio input "true"
click at [361, 157] on span "Ok" at bounding box center [365, 160] width 12 height 10
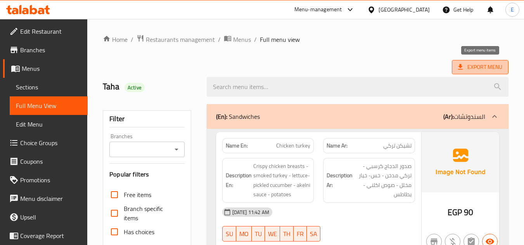
click at [474, 71] on span "Export Menu" at bounding box center [480, 67] width 44 height 10
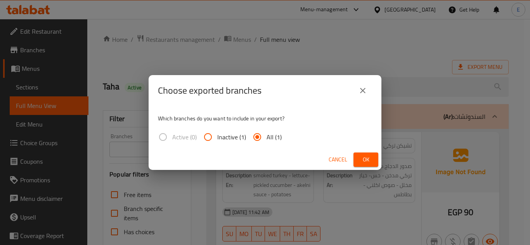
click at [373, 161] on button "Ok" at bounding box center [365, 160] width 25 height 14
